Goal: Transaction & Acquisition: Obtain resource

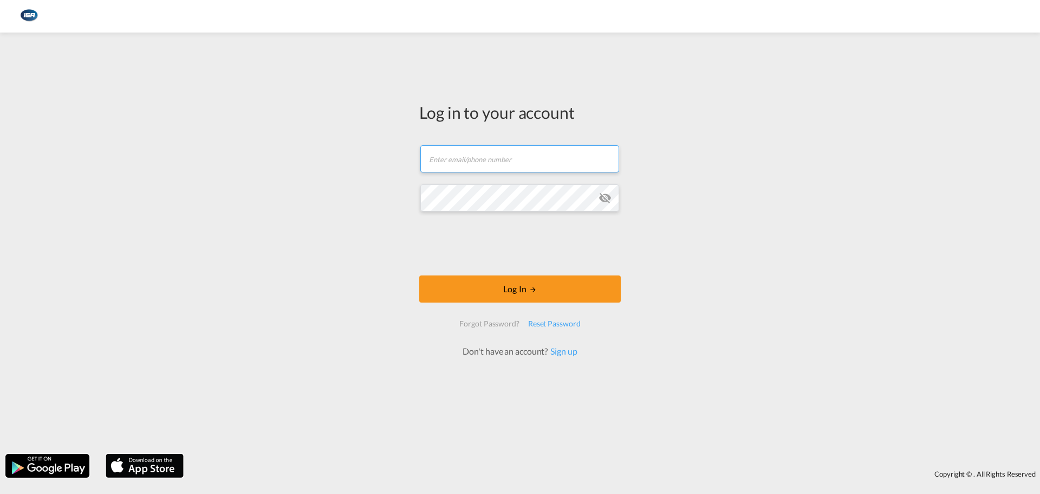
type input "[EMAIL_ADDRESS][DOMAIN_NAME]"
click at [509, 270] on form "[EMAIL_ADDRESS][DOMAIN_NAME] Email field is required Password field is required…" at bounding box center [520, 245] width 202 height 223
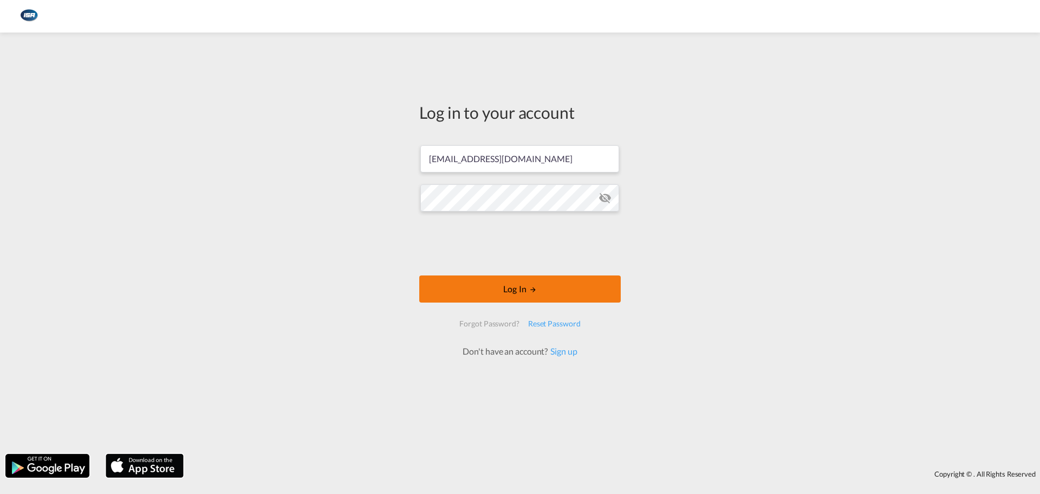
click at [506, 280] on button "Log In" at bounding box center [520, 288] width 202 height 27
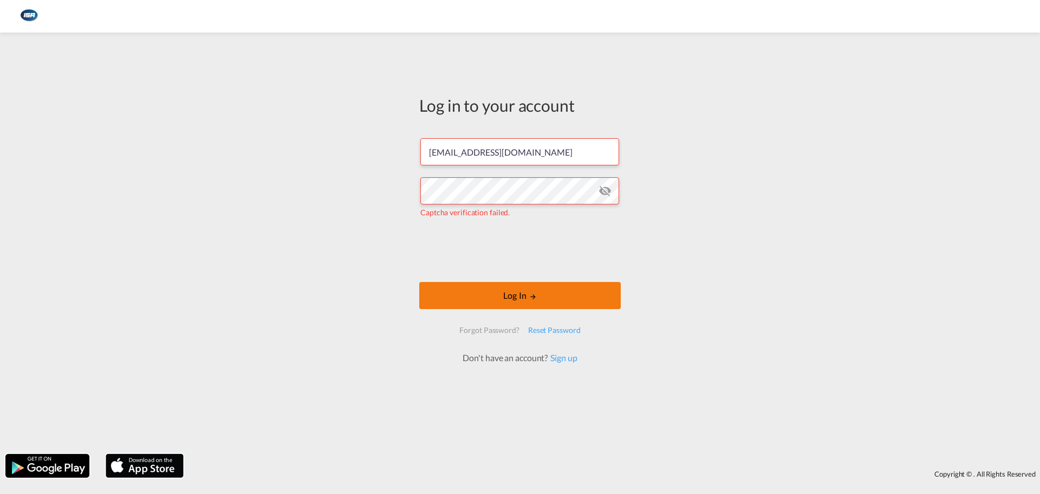
click at [514, 300] on button "Log In" at bounding box center [520, 295] width 202 height 27
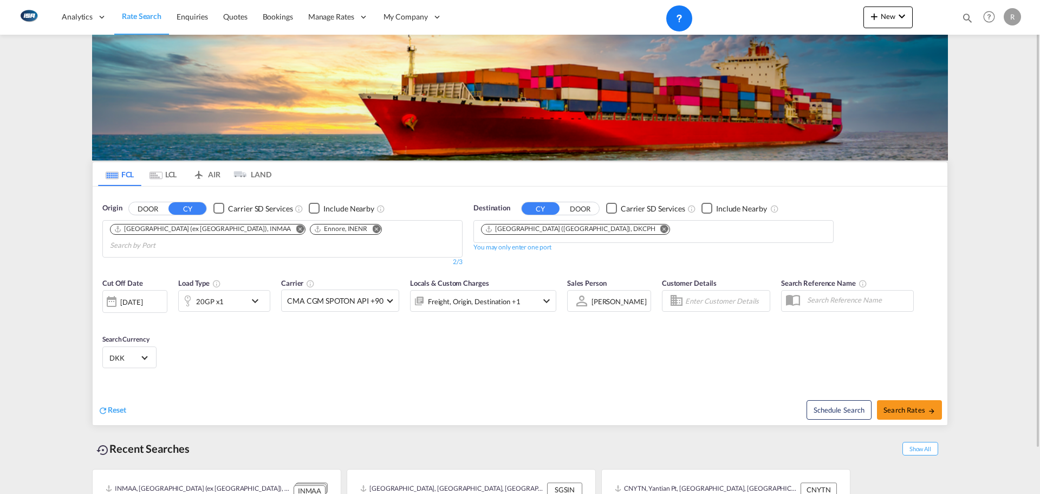
click at [296, 229] on md-icon "Remove" at bounding box center [300, 228] width 8 height 8
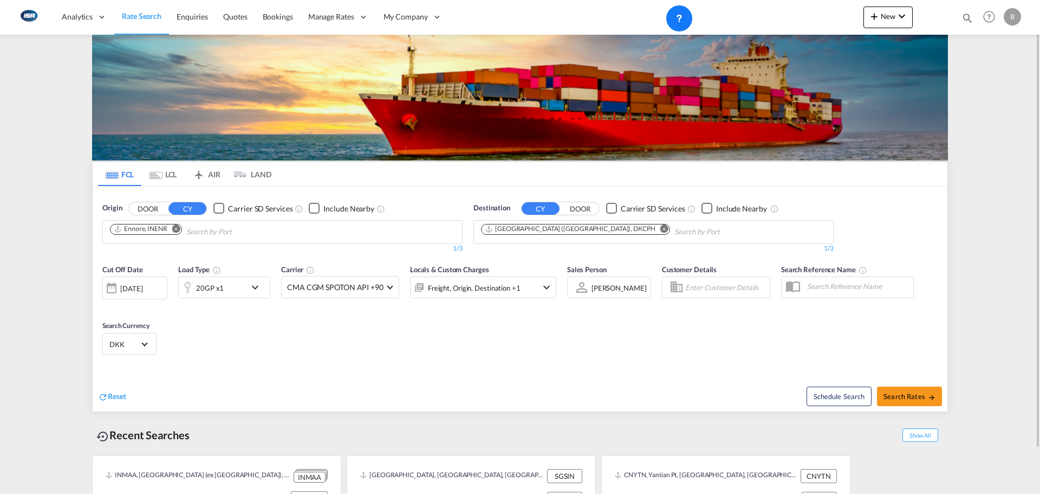
click at [178, 231] on md-icon "Remove" at bounding box center [176, 228] width 8 height 8
click at [161, 235] on body "Analytics Reports Dashboard Rate Search Enquiries Quotes Bookings" at bounding box center [520, 247] width 1040 height 494
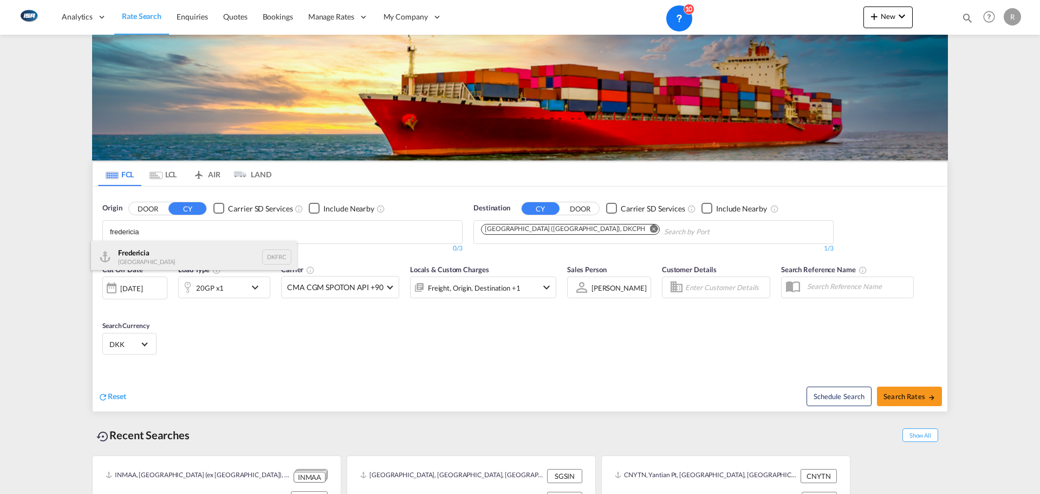
type input "fredericia"
click at [146, 249] on div "Fredericia [GEOGRAPHIC_DATA] DKFRC" at bounding box center [194, 257] width 206 height 33
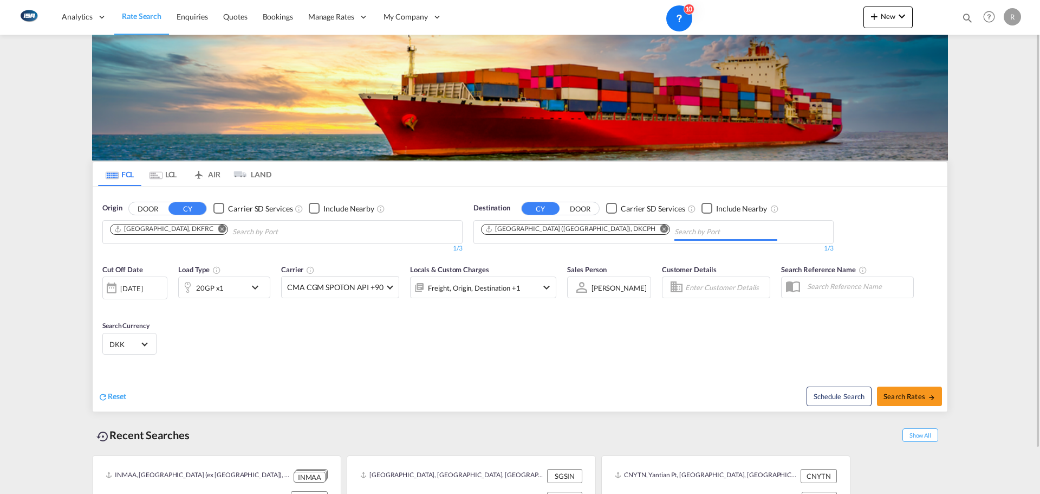
click at [675, 232] on input "Chips input." at bounding box center [726, 231] width 103 height 17
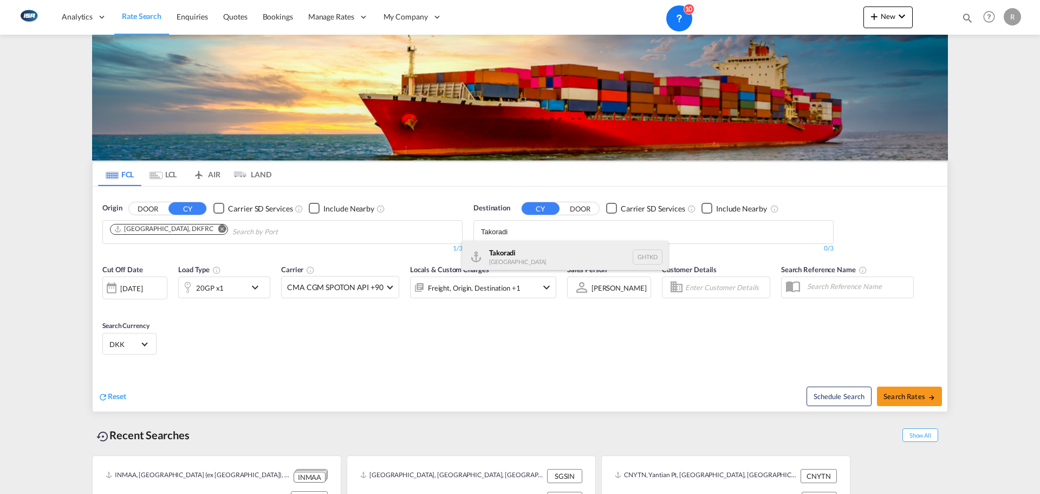
type input "Takoradi"
click at [534, 258] on div "Takoradi [GEOGRAPHIC_DATA] GHTKD" at bounding box center [565, 257] width 206 height 33
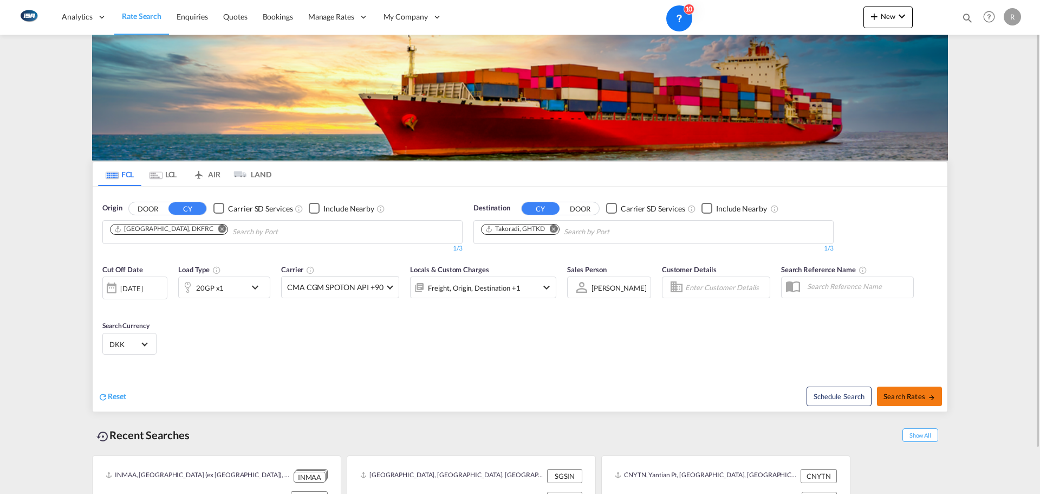
click at [889, 398] on span "Search Rates" at bounding box center [910, 396] width 52 height 9
type input "DKFRC to GHTKD / [DATE]"
